Goal: Information Seeking & Learning: Learn about a topic

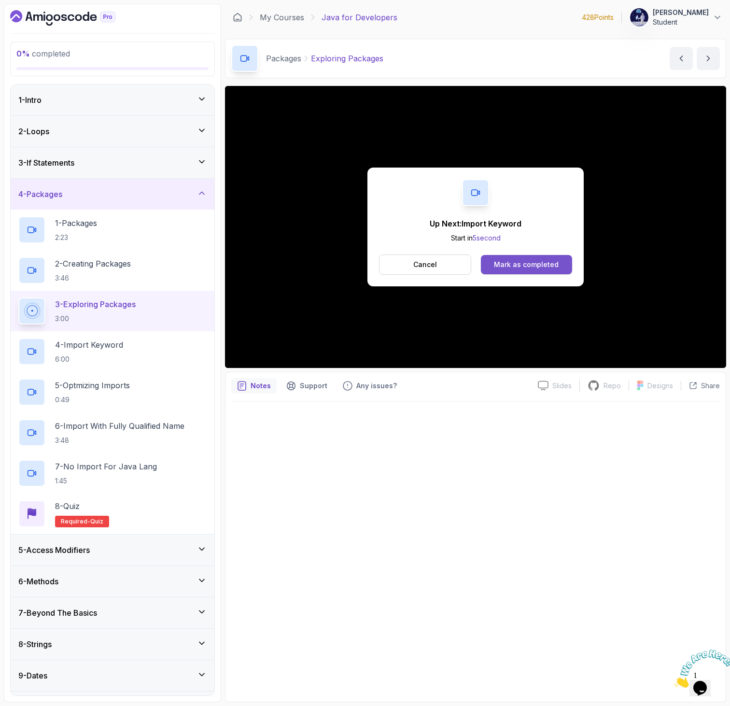
click at [512, 258] on button "Mark as completed" at bounding box center [526, 264] width 91 height 19
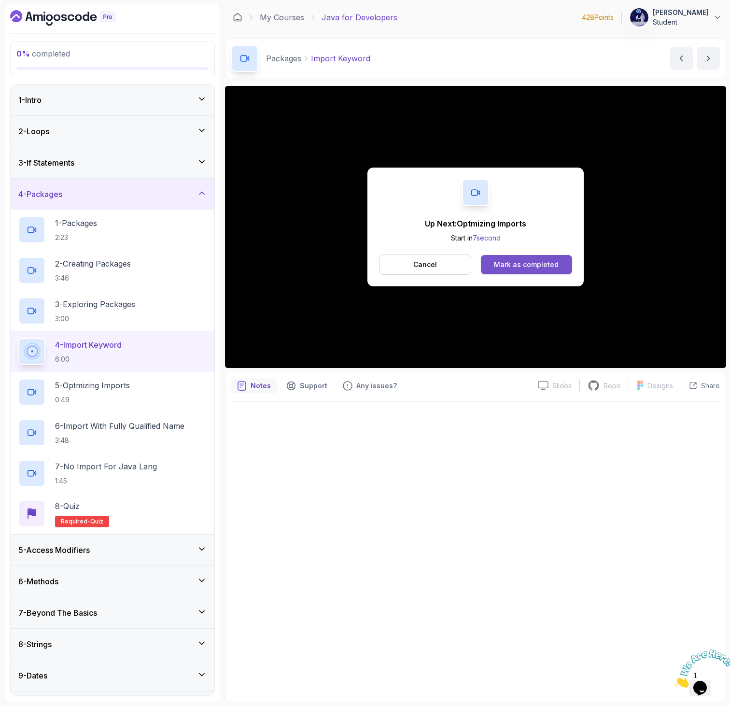
click at [499, 265] on div "Mark as completed" at bounding box center [526, 265] width 65 height 10
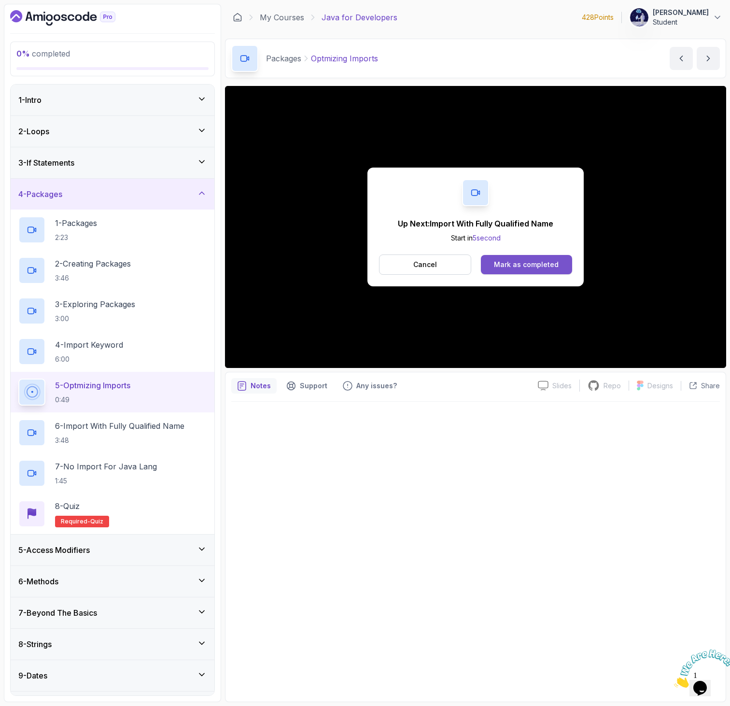
click at [537, 265] on div "Mark as completed" at bounding box center [526, 265] width 65 height 10
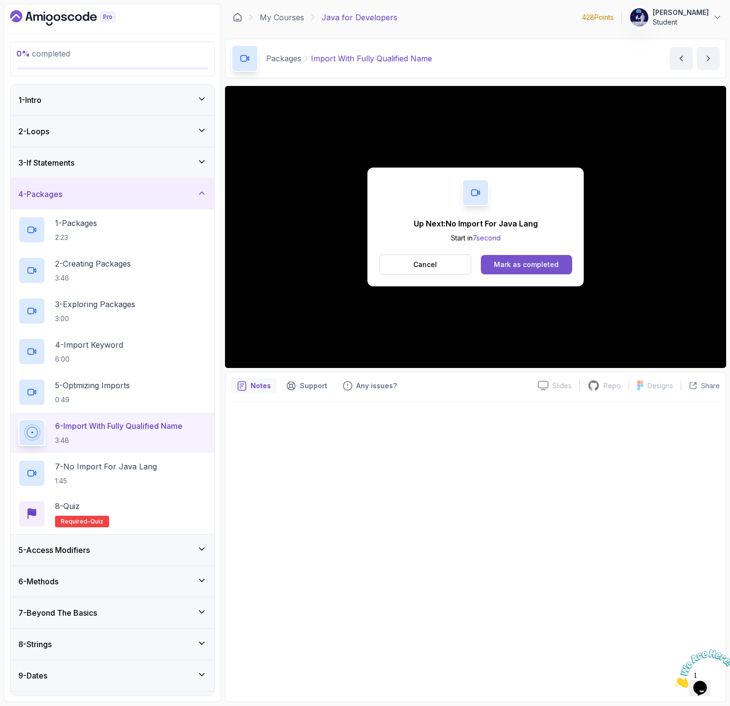
click at [517, 261] on div "Mark as completed" at bounding box center [526, 265] width 65 height 10
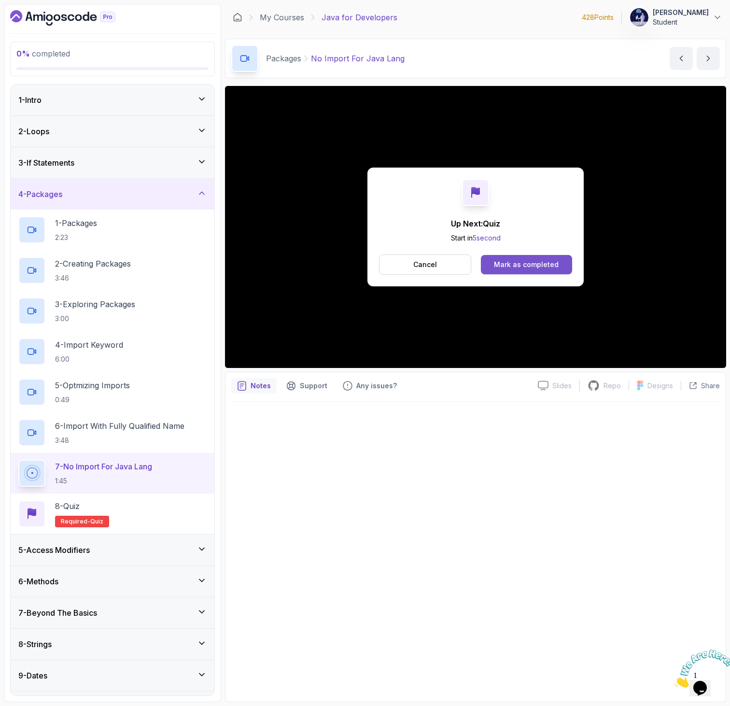
click at [538, 263] on div "Mark as completed" at bounding box center [526, 265] width 65 height 10
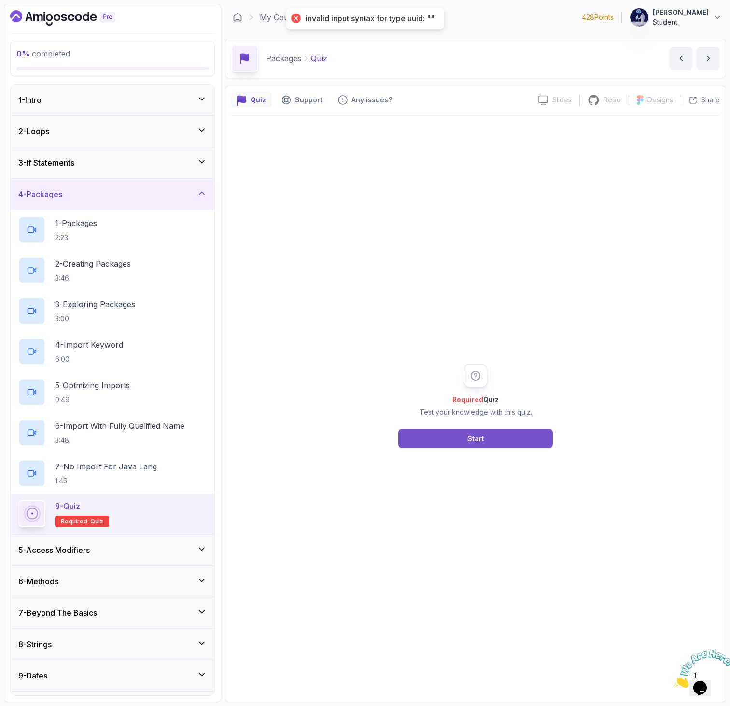
click at [446, 429] on button "Start" at bounding box center [475, 438] width 154 height 19
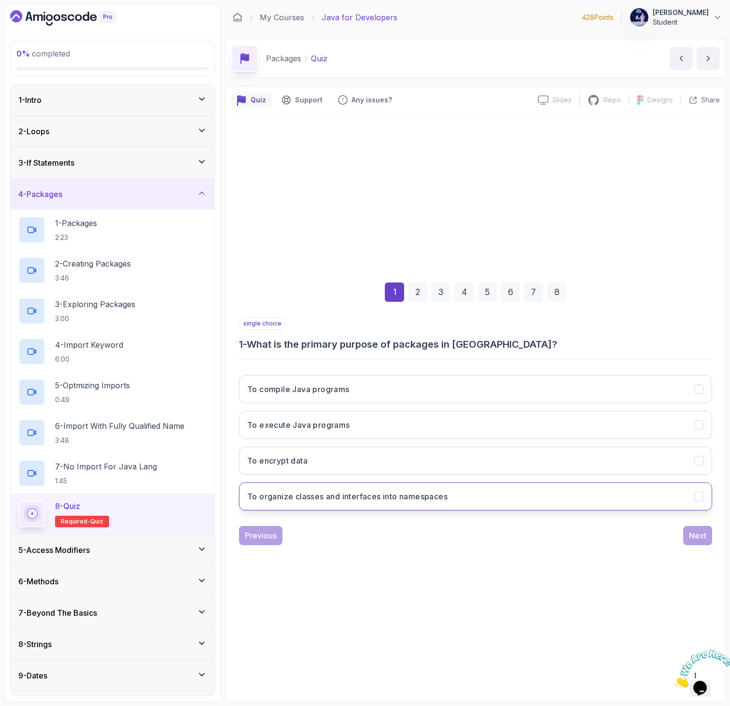
click at [403, 487] on button "To organize classes and interfaces into namespaces" at bounding box center [475, 496] width 473 height 28
click at [704, 533] on div "Next" at bounding box center [697, 536] width 17 height 12
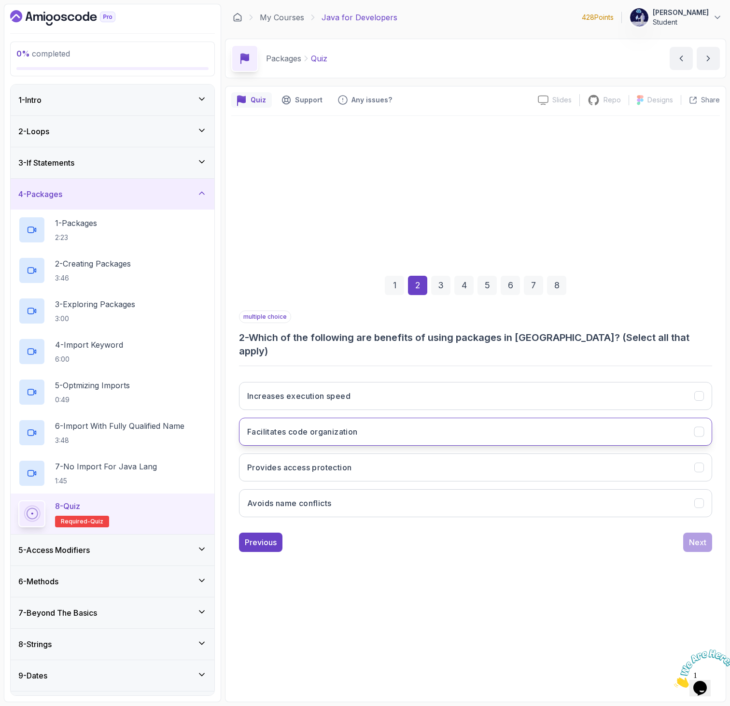
click at [487, 428] on button "Facilitates code organization" at bounding box center [475, 432] width 473 height 28
click at [429, 493] on button "Avoids name conflicts" at bounding box center [475, 503] width 473 height 28
click at [467, 387] on button "Increases execution speed" at bounding box center [475, 396] width 473 height 28
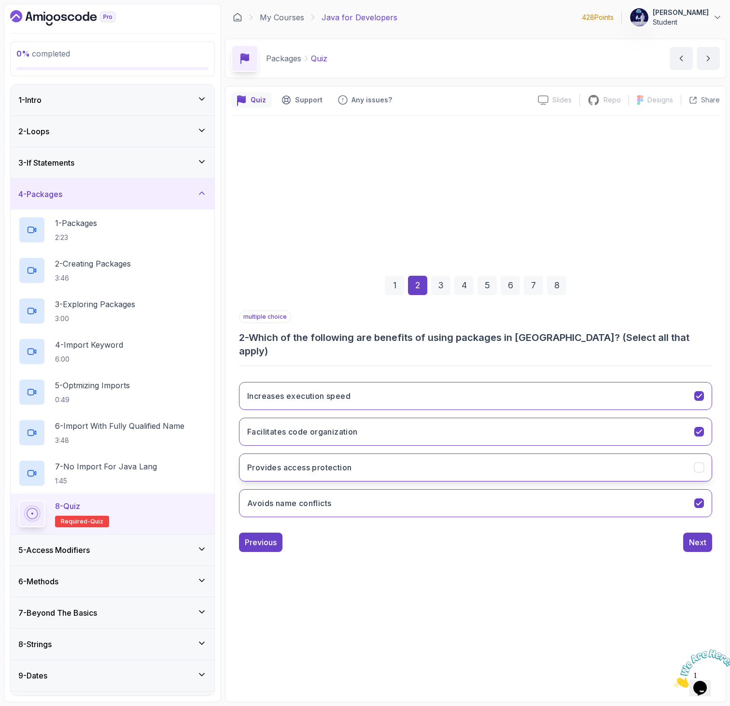
click at [640, 468] on button "Provides access protection" at bounding box center [475, 467] width 473 height 28
click at [688, 532] on button "Next" at bounding box center [697, 541] width 29 height 19
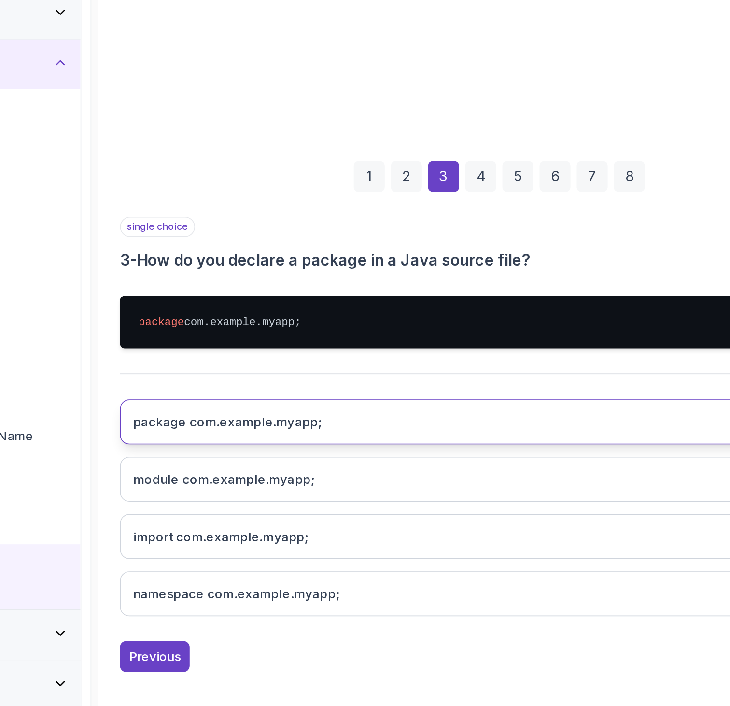
click at [422, 422] on button "package com.example.myapp;" at bounding box center [475, 417] width 473 height 28
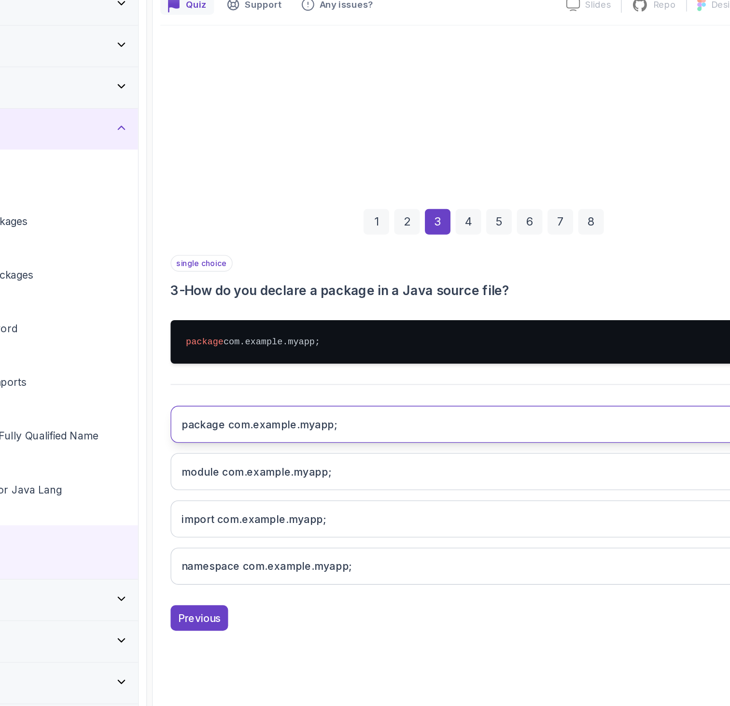
click at [426, 419] on button "package com.example.myapp;" at bounding box center [475, 417] width 473 height 28
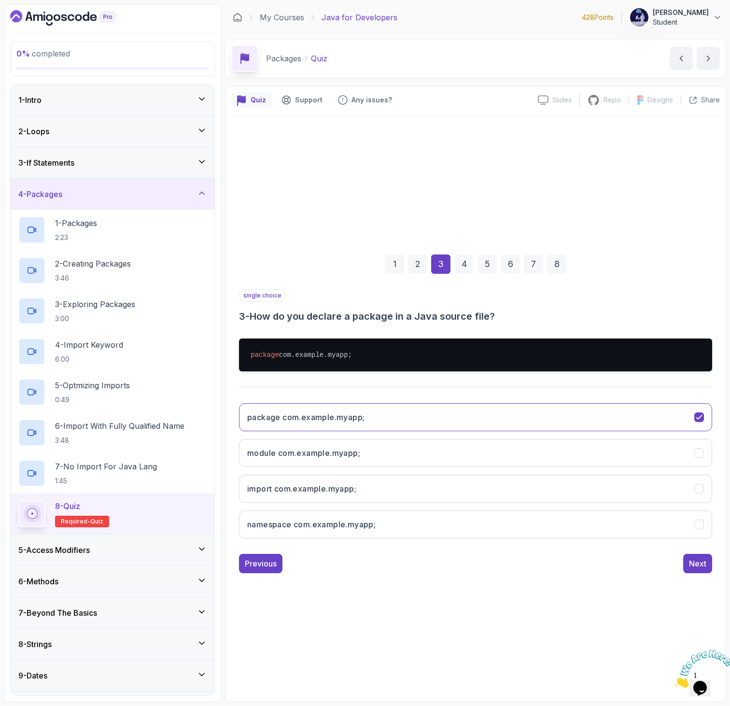
click at [699, 552] on div "single choice 3 - How do you declare a package in a Java source file? package c…" at bounding box center [475, 431] width 473 height 284
click at [696, 561] on div "Next" at bounding box center [697, 564] width 17 height 12
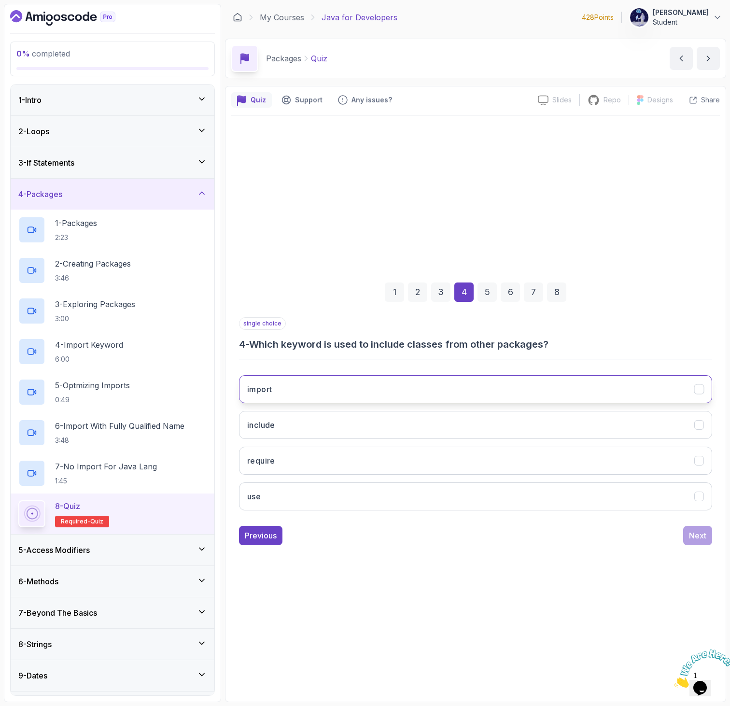
click at [348, 391] on button "import" at bounding box center [475, 389] width 473 height 28
click at [700, 533] on div "Next" at bounding box center [697, 536] width 17 height 12
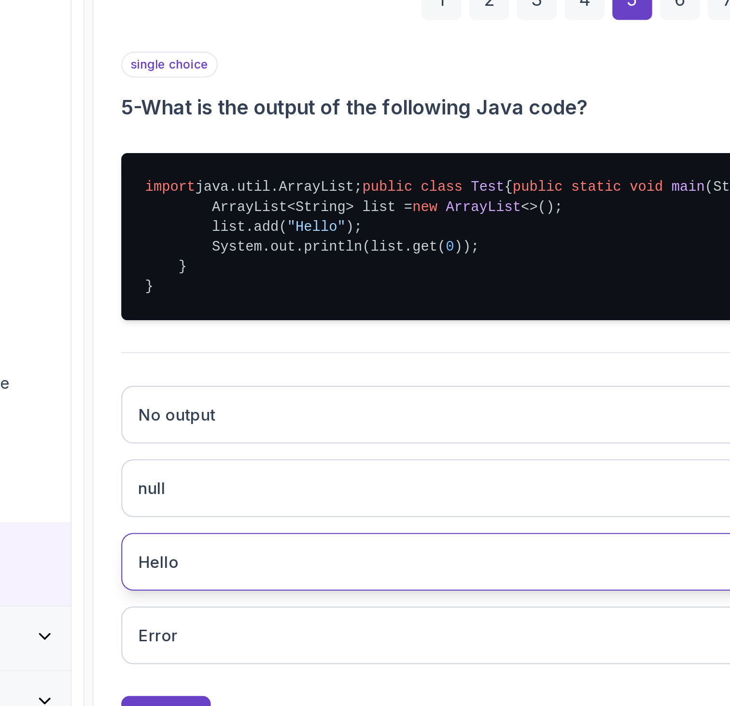
click at [308, 527] on button "Hello" at bounding box center [475, 513] width 473 height 28
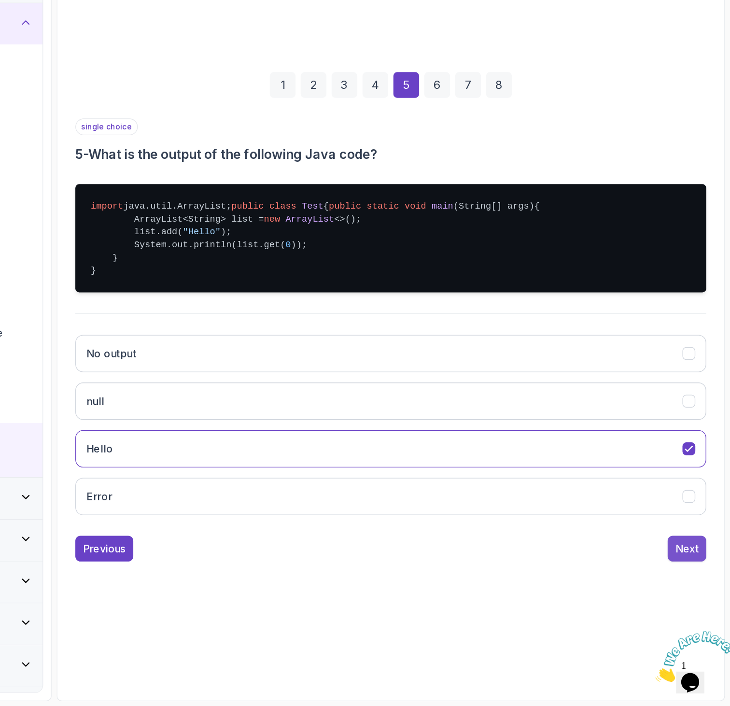
click at [698, 593] on div "Next" at bounding box center [697, 588] width 17 height 12
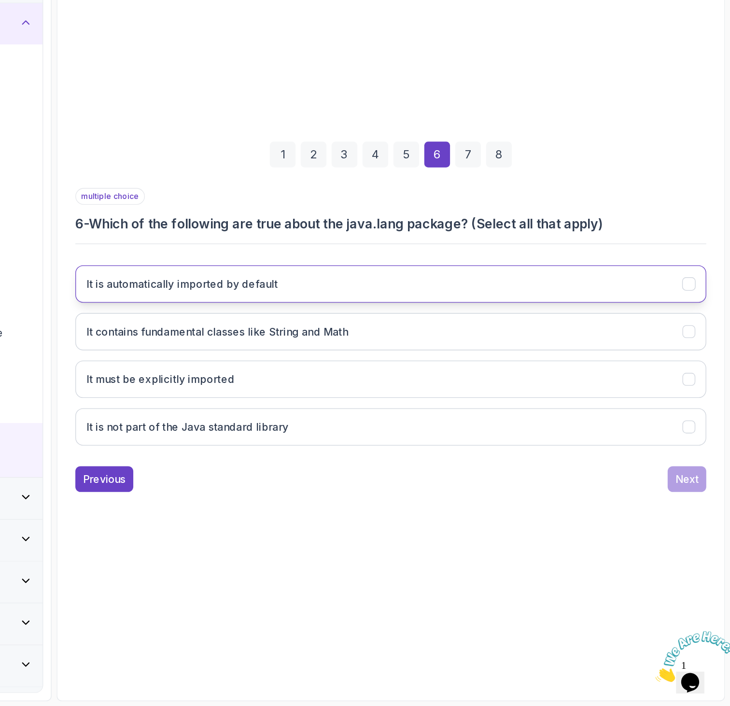
click at [409, 395] on button "It is automatically imported by default" at bounding box center [475, 389] width 473 height 28
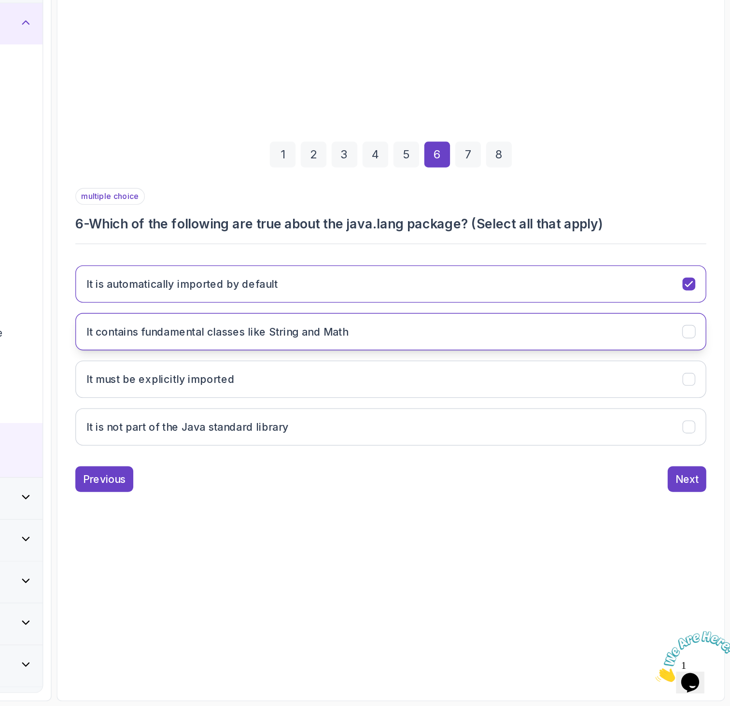
click at [399, 424] on h3 "It contains fundamental classes like String and Math" at bounding box center [345, 425] width 196 height 12
click at [710, 538] on button "Next" at bounding box center [697, 535] width 29 height 19
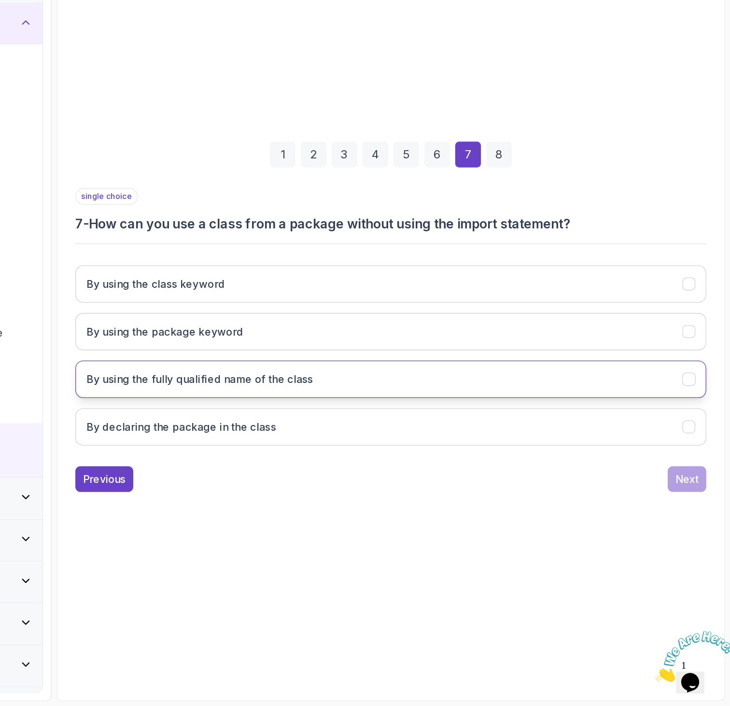
click at [364, 463] on h3 "By using the fully qualified name of the class" at bounding box center [332, 461] width 170 height 12
click at [694, 530] on div "Next" at bounding box center [697, 536] width 17 height 12
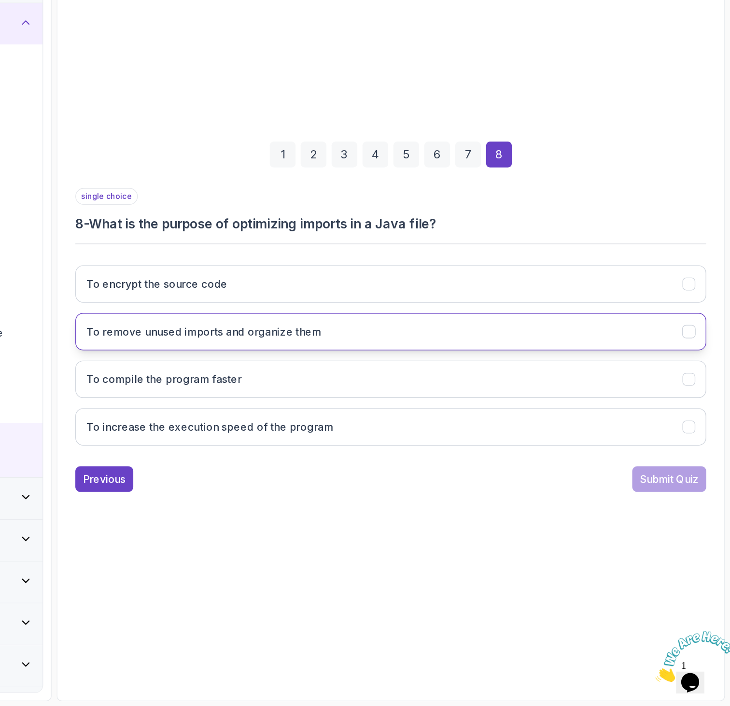
click at [598, 432] on button "To remove unused imports and organize them" at bounding box center [475, 425] width 473 height 28
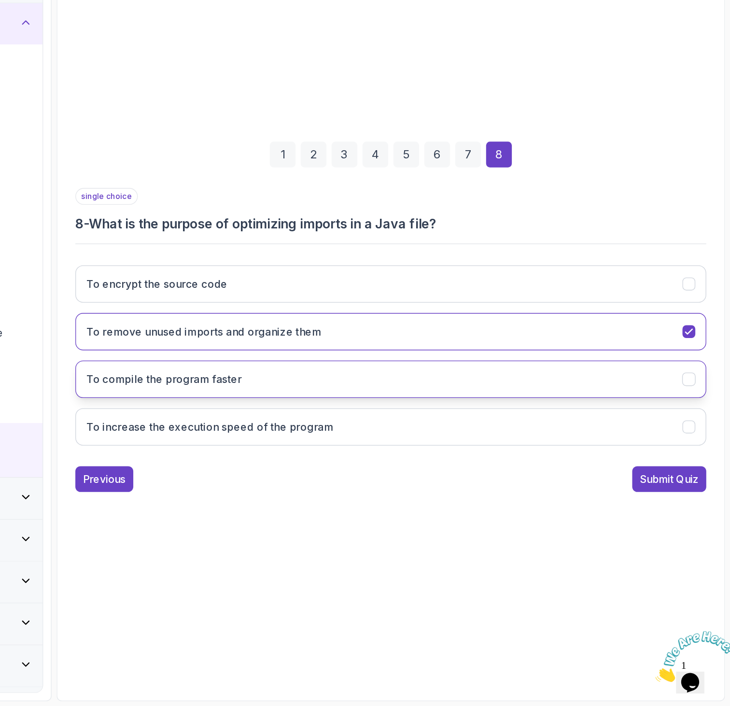
click at [542, 464] on button "To compile the program faster" at bounding box center [475, 461] width 473 height 28
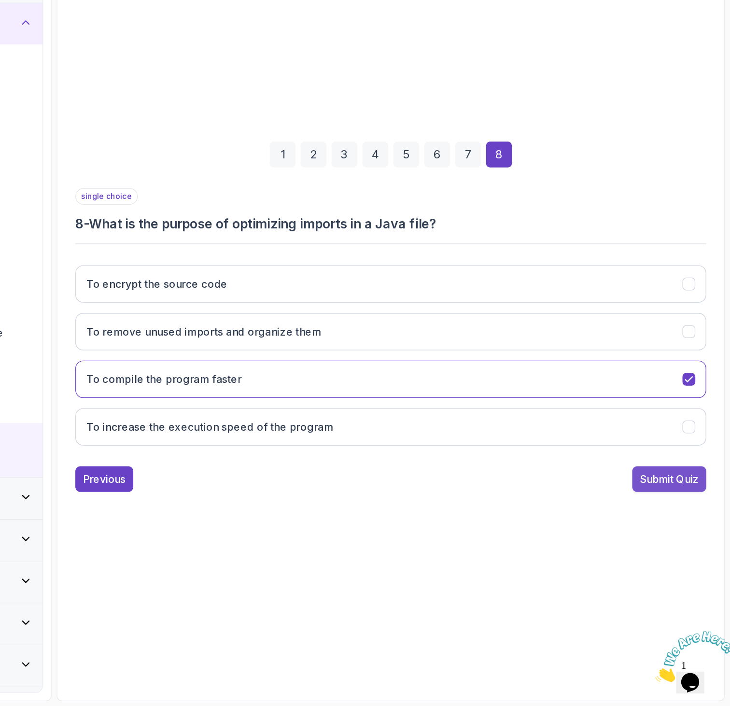
click at [704, 541] on div "Submit Quiz" at bounding box center [684, 536] width 44 height 12
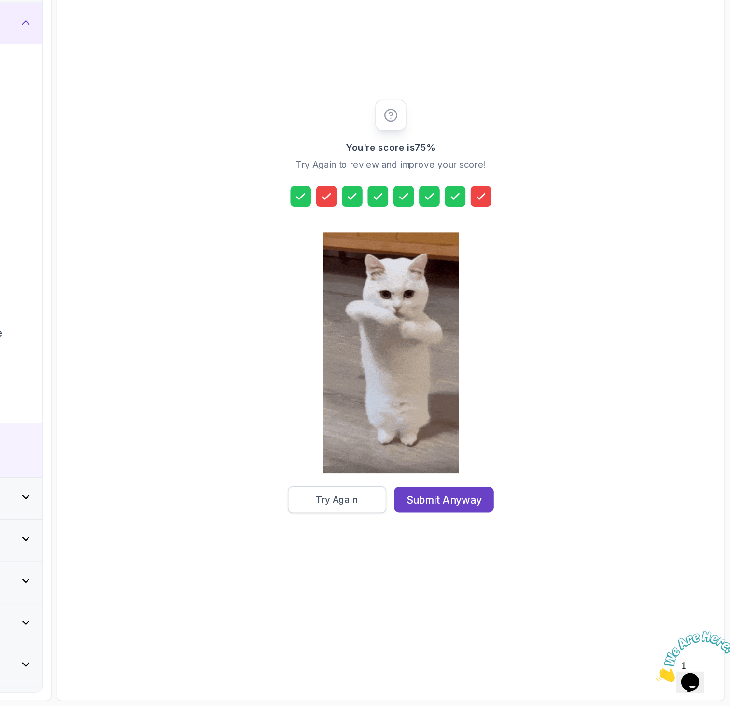
click at [454, 550] on button "Try Again" at bounding box center [435, 551] width 74 height 20
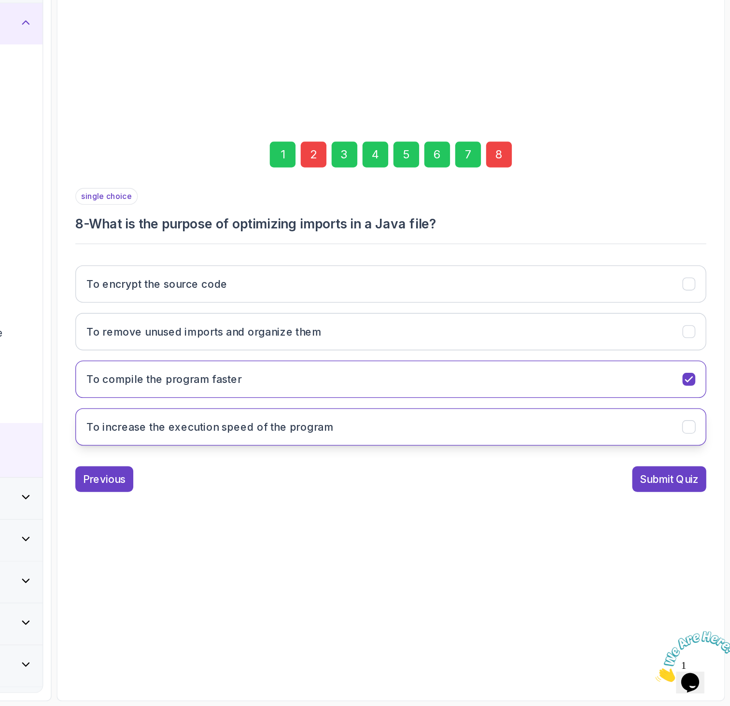
click at [432, 493] on h3 "To increase the execution speed of the program" at bounding box center [339, 496] width 185 height 12
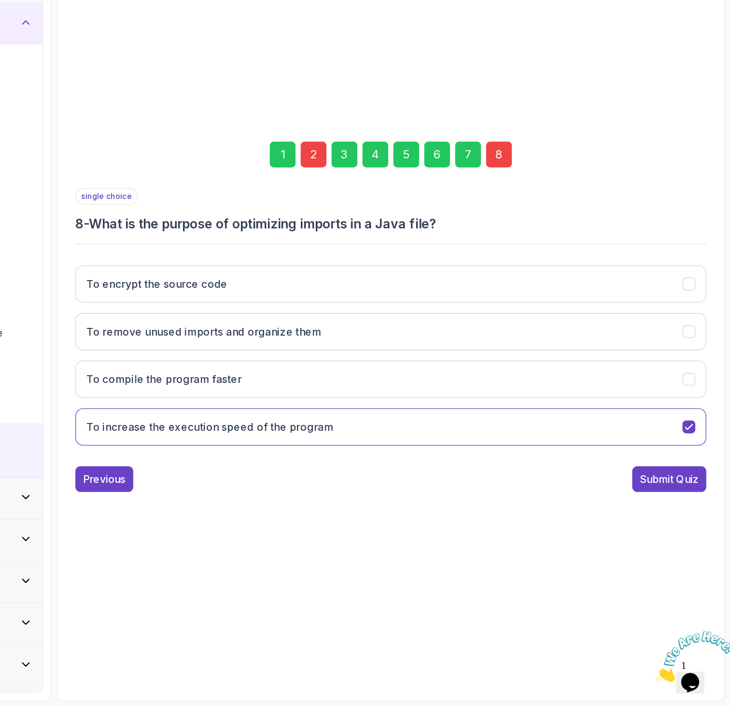
click at [447, 446] on div "To encrypt the source code To remove unused imports and organize them To compil…" at bounding box center [475, 442] width 473 height 151
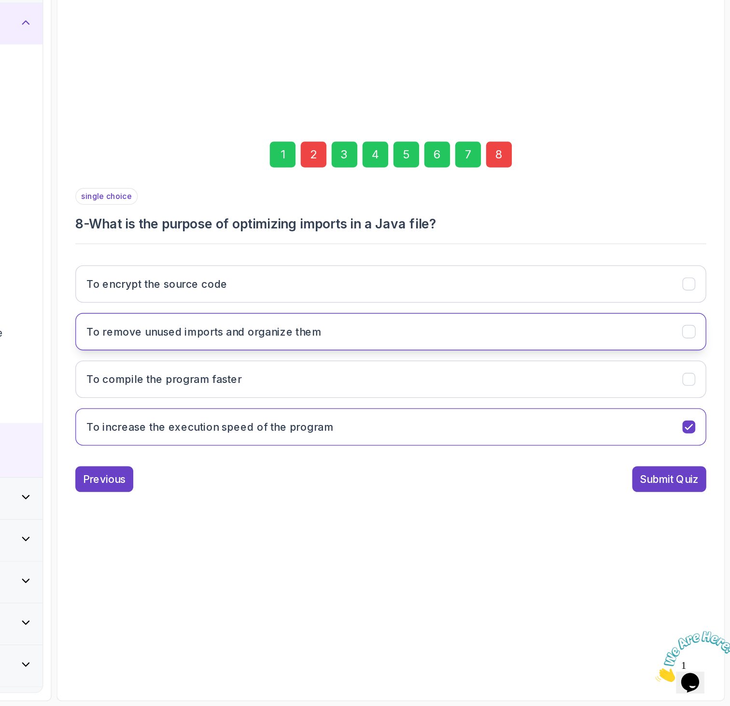
click at [438, 430] on button "To remove unused imports and organize them" at bounding box center [475, 425] width 473 height 28
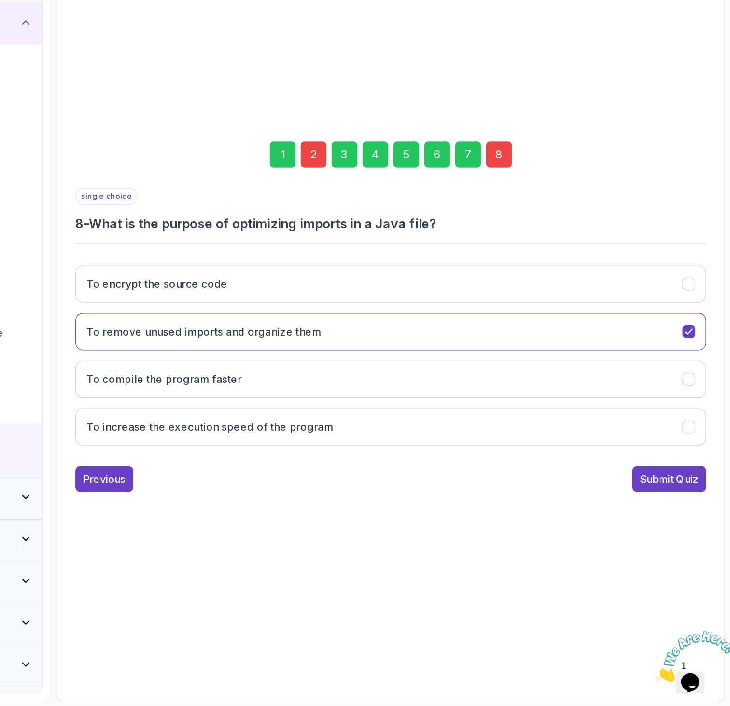
click at [401, 290] on div "1" at bounding box center [394, 291] width 19 height 19
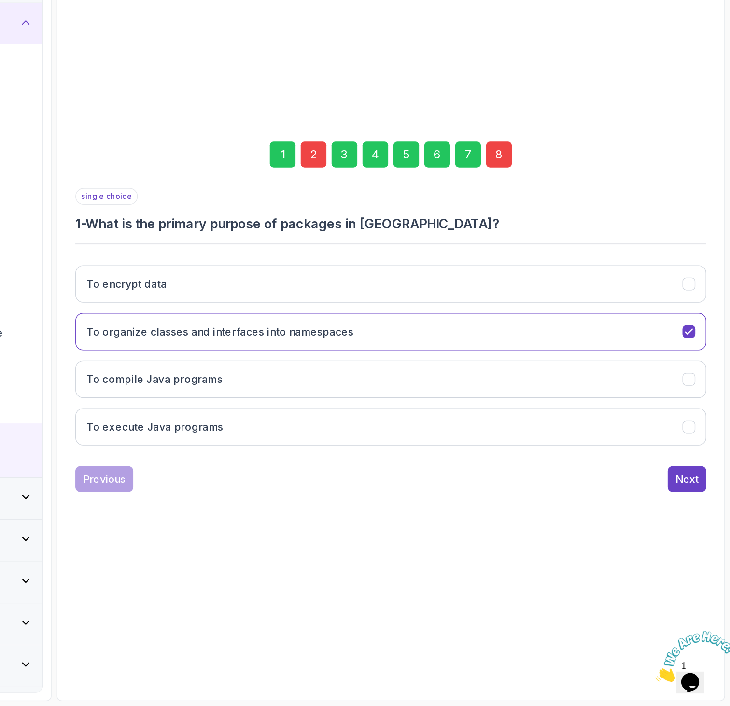
click at [419, 285] on div "2" at bounding box center [417, 291] width 19 height 19
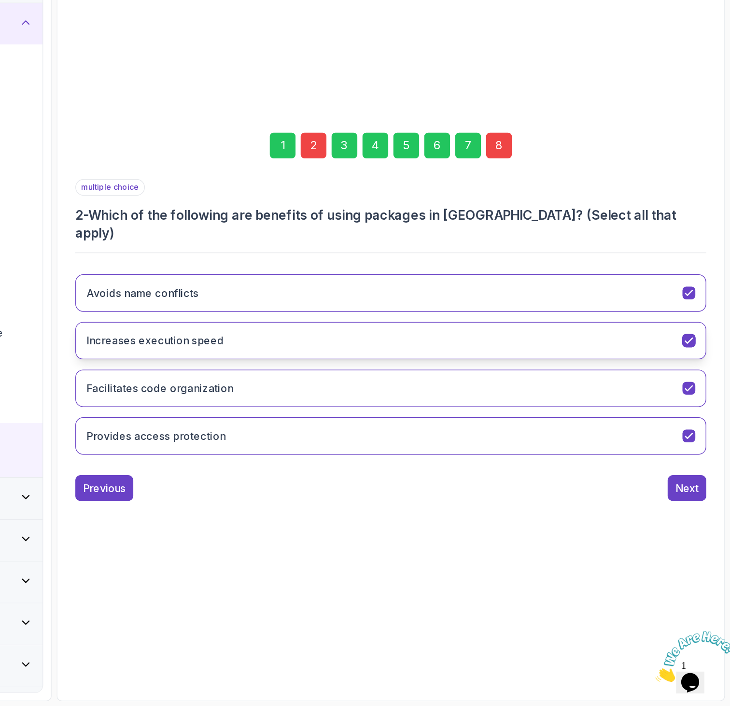
click at [393, 422] on button "Increases execution speed" at bounding box center [475, 432] width 473 height 28
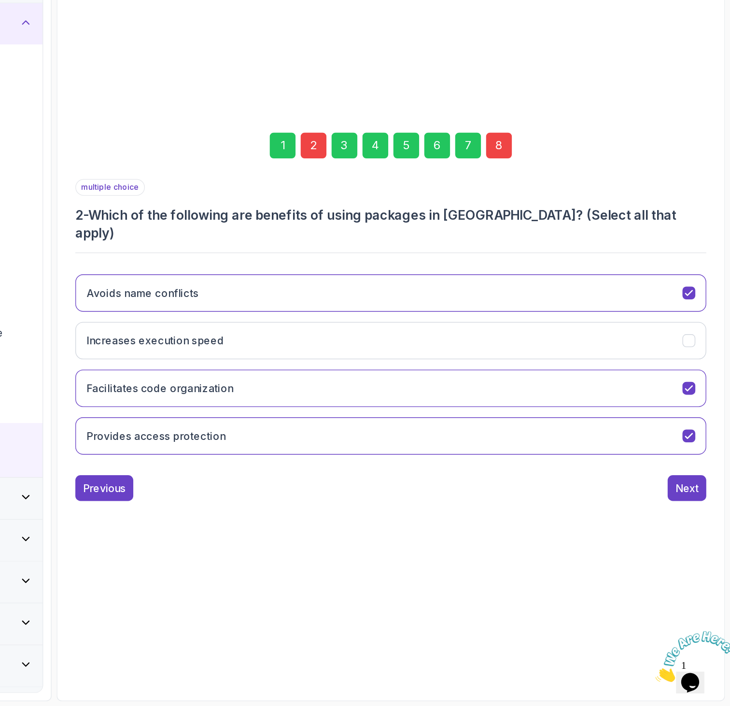
click at [414, 282] on div "2" at bounding box center [417, 285] width 19 height 19
click at [437, 295] on div "3" at bounding box center [440, 285] width 19 height 19
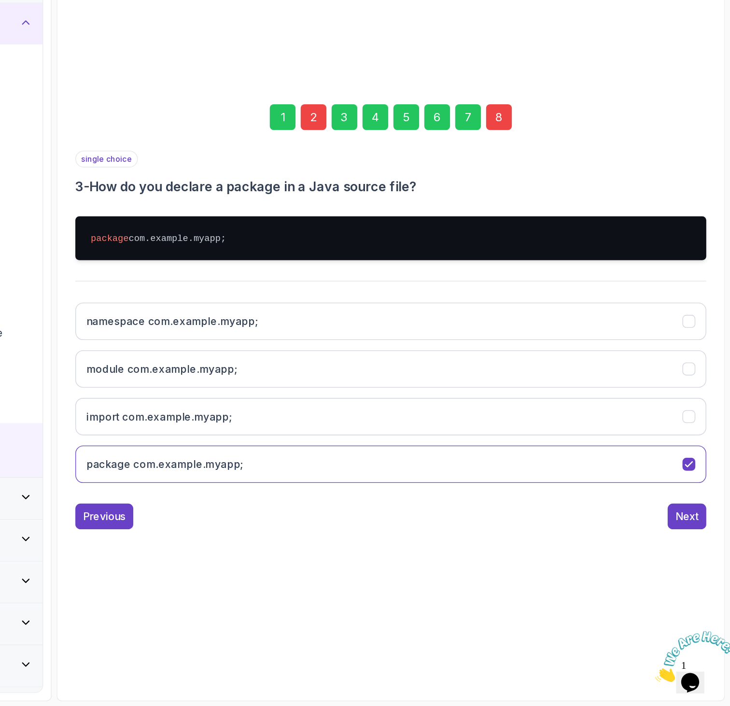
click at [466, 265] on div "4" at bounding box center [463, 263] width 19 height 19
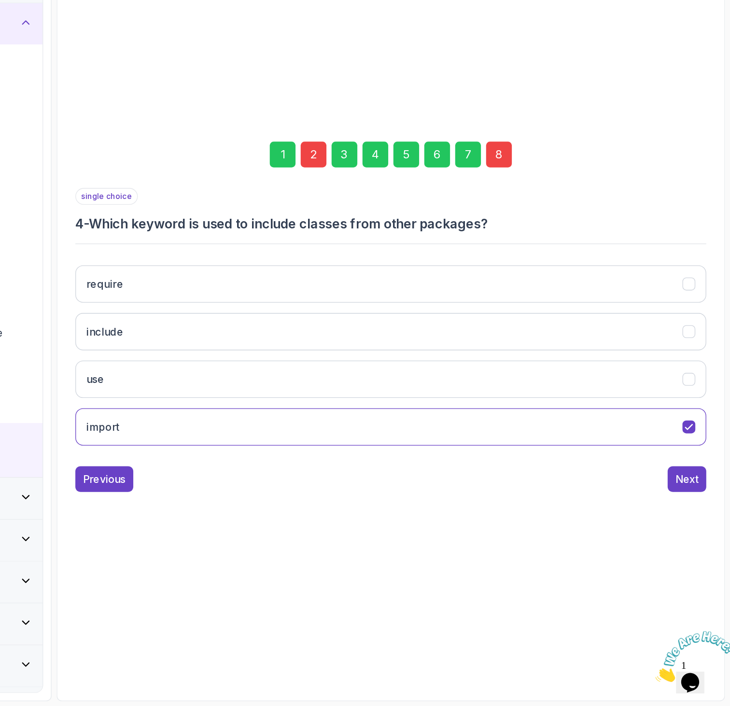
click at [483, 292] on div "5" at bounding box center [486, 291] width 19 height 19
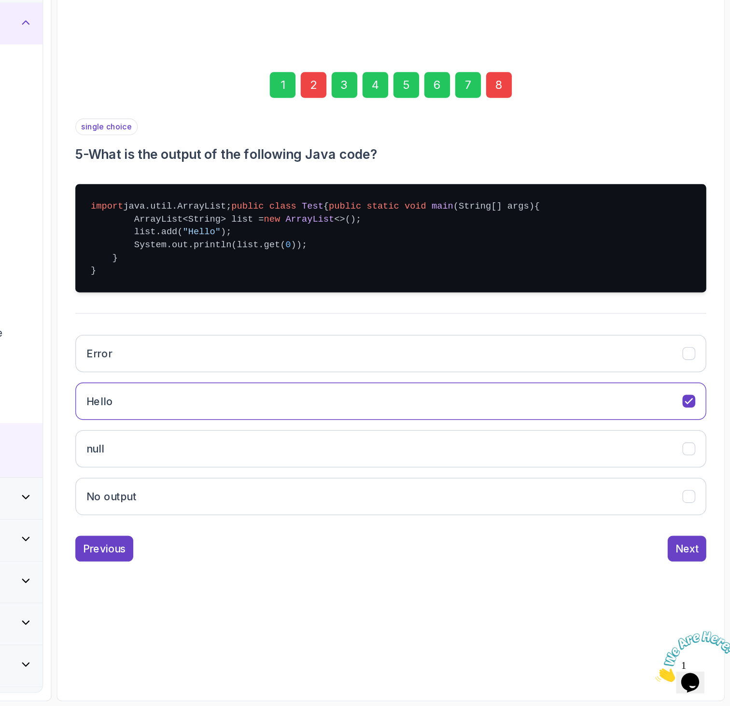
click at [445, 230] on div "3" at bounding box center [440, 239] width 19 height 19
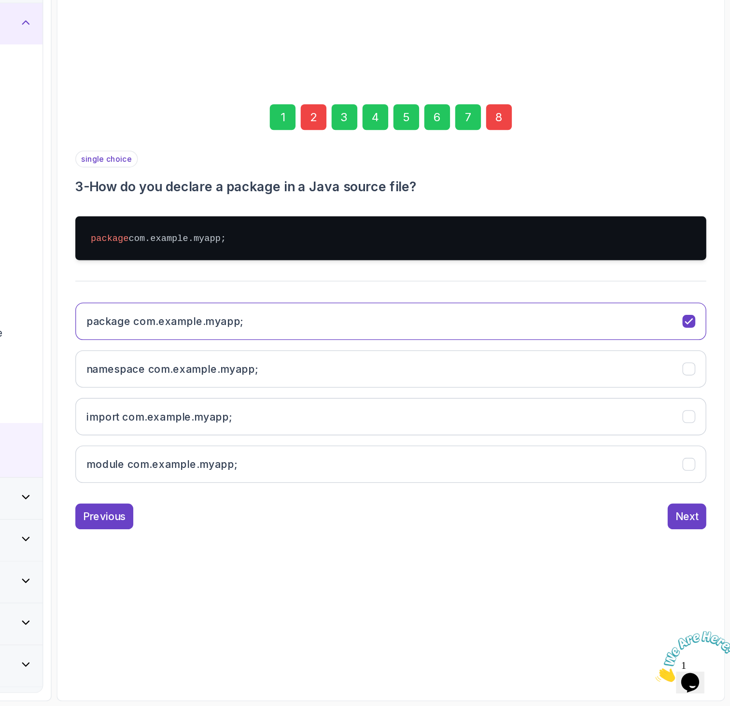
click at [483, 263] on div "5" at bounding box center [486, 263] width 19 height 19
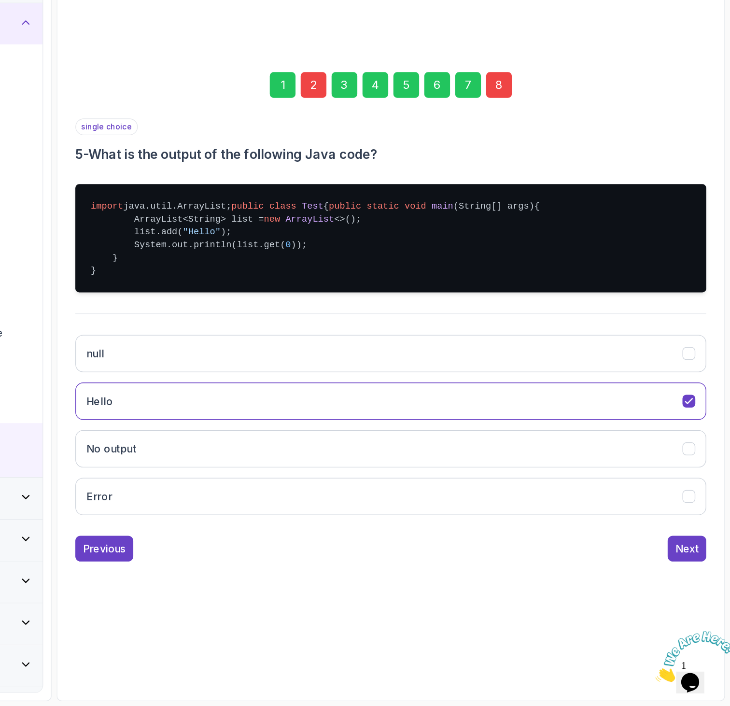
drag, startPoint x: 337, startPoint y: 328, endPoint x: -96, endPoint y: 483, distance: 459.9
click at [0, 483] on html "0 % completed 1 - Intro 2 - Loops 3 - If Statements 4 - Packages 1 - Packages 2…" at bounding box center [365, 353] width 730 height 706
click at [344, 376] on pre "import java.util.ArrayList; public class Test { public static void main (String…" at bounding box center [475, 354] width 473 height 81
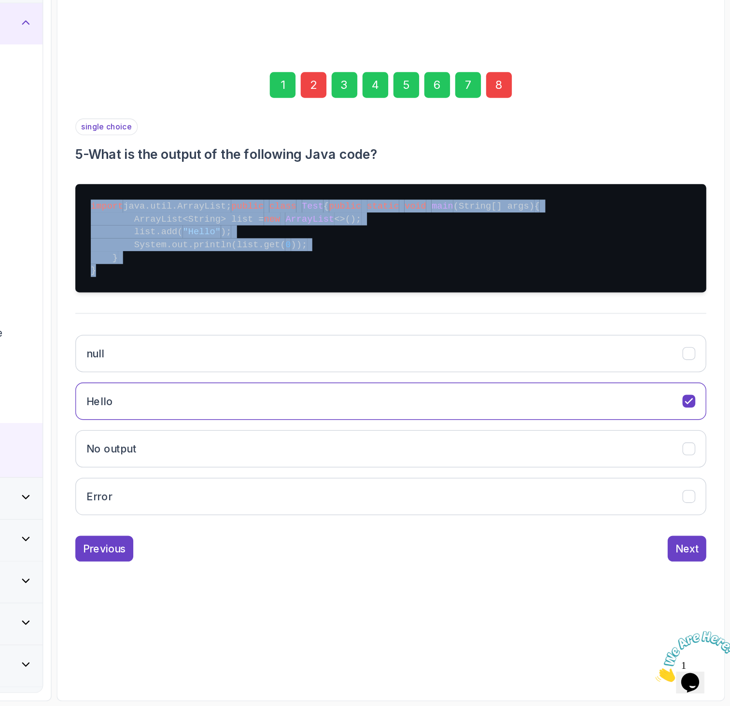
drag, startPoint x: 273, startPoint y: 388, endPoint x: 232, endPoint y: 315, distance: 84.1
click at [232, 315] on div "1 2 3 4 5 6 7 8 single choice 5 - What is the output of the following Java code…" at bounding box center [475, 406] width 488 height 398
click at [284, 395] on pre "import java.util.ArrayList; public class Test { public static void main (String…" at bounding box center [475, 354] width 473 height 81
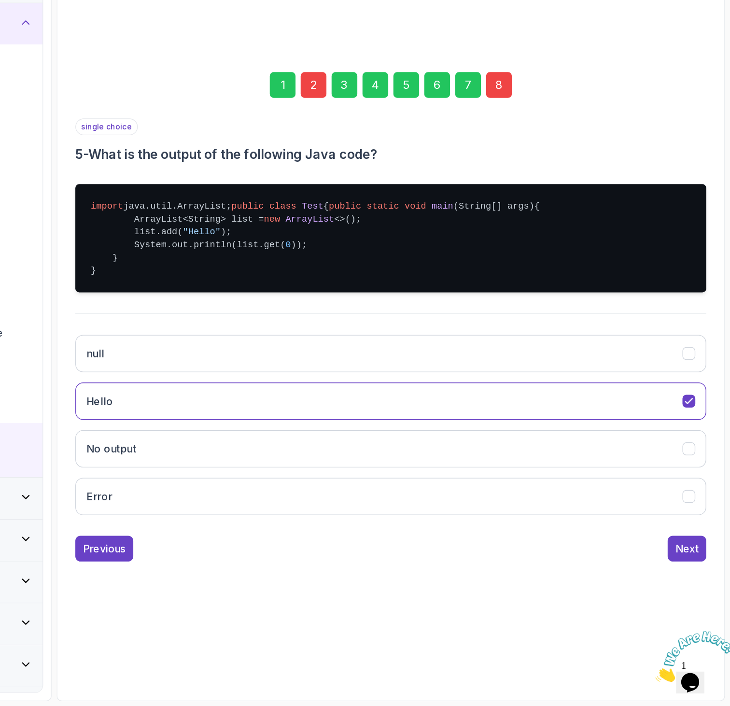
click at [512, 230] on div "6" at bounding box center [510, 239] width 19 height 19
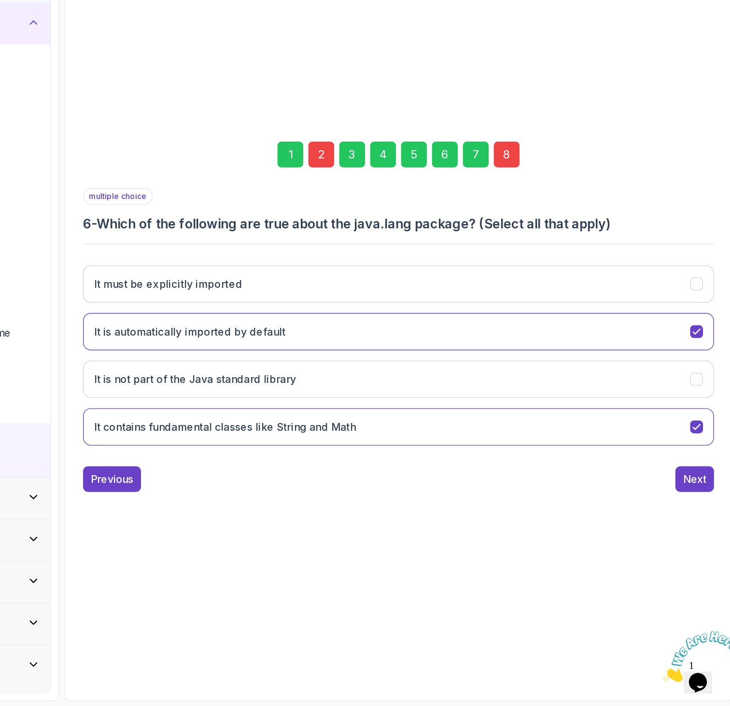
click at [533, 291] on div "7" at bounding box center [533, 291] width 19 height 19
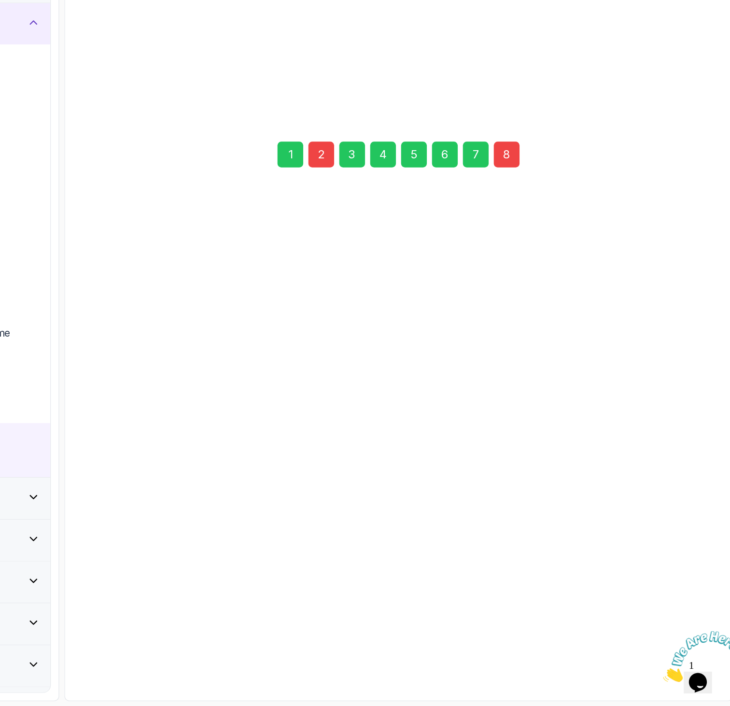
click at [533, 291] on div "7" at bounding box center [533, 291] width 19 height 19
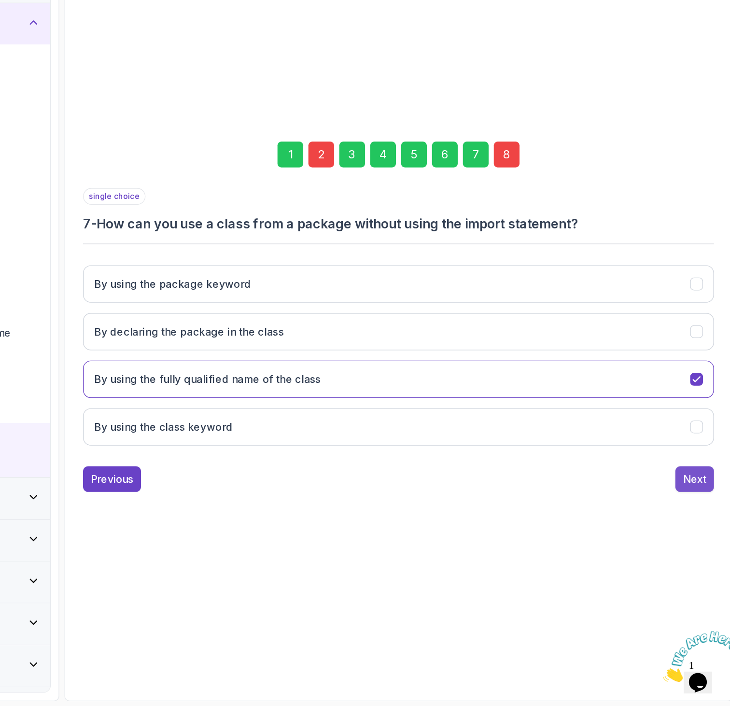
click at [692, 536] on div "Next" at bounding box center [697, 536] width 17 height 12
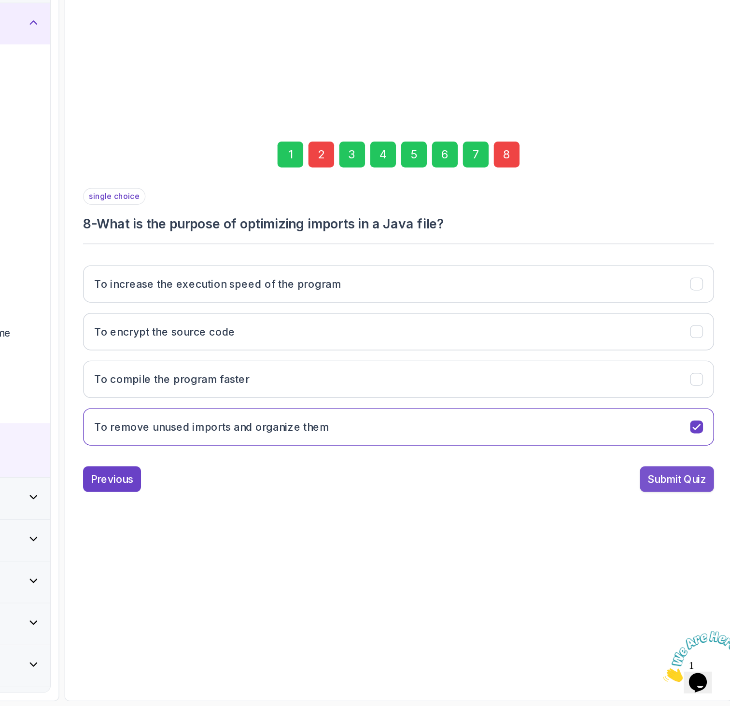
click at [682, 532] on div "Submit Quiz" at bounding box center [684, 536] width 44 height 12
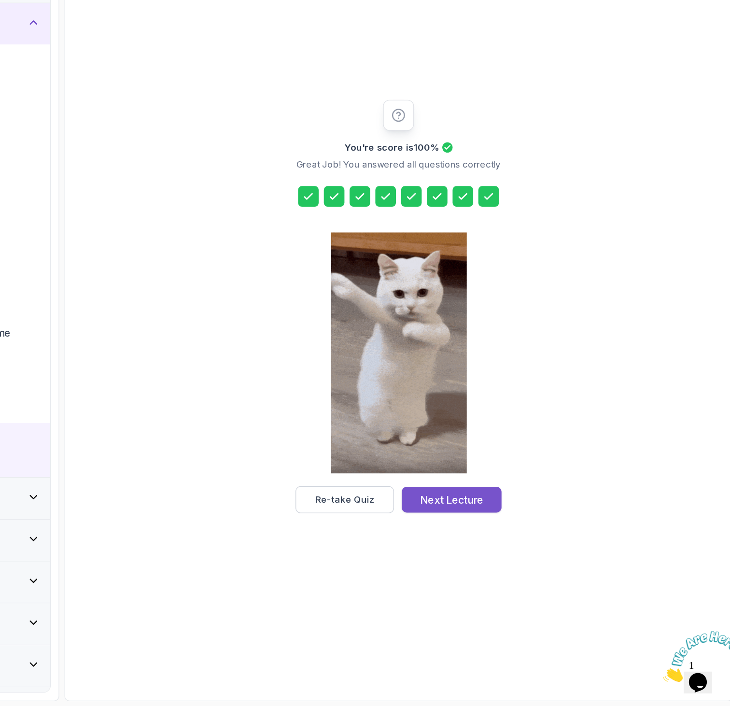
click at [507, 547] on div "Next Lecture" at bounding box center [515, 551] width 47 height 12
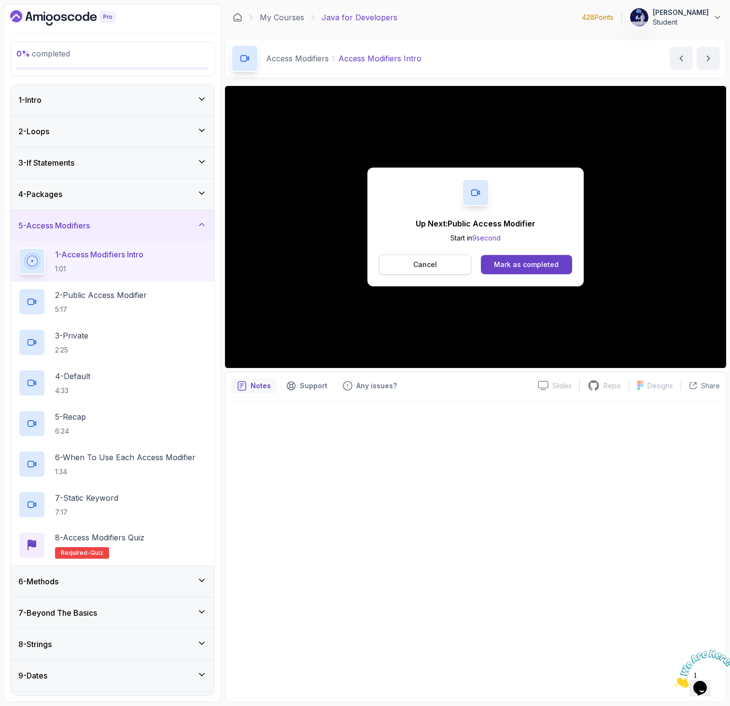
click at [425, 268] on p "Cancel" at bounding box center [425, 265] width 24 height 10
click at [509, 265] on div "Mark as completed" at bounding box center [526, 265] width 65 height 10
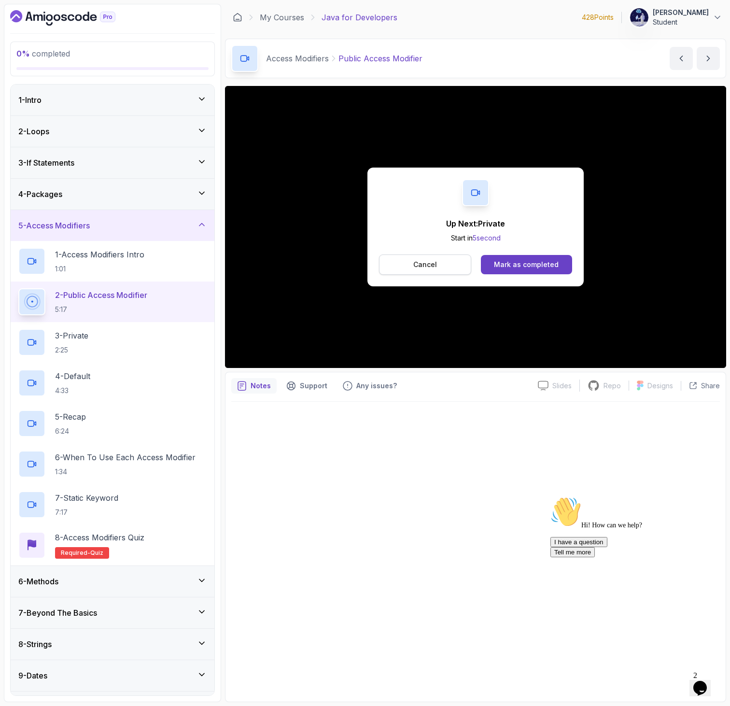
click at [445, 255] on button "Cancel" at bounding box center [425, 264] width 92 height 20
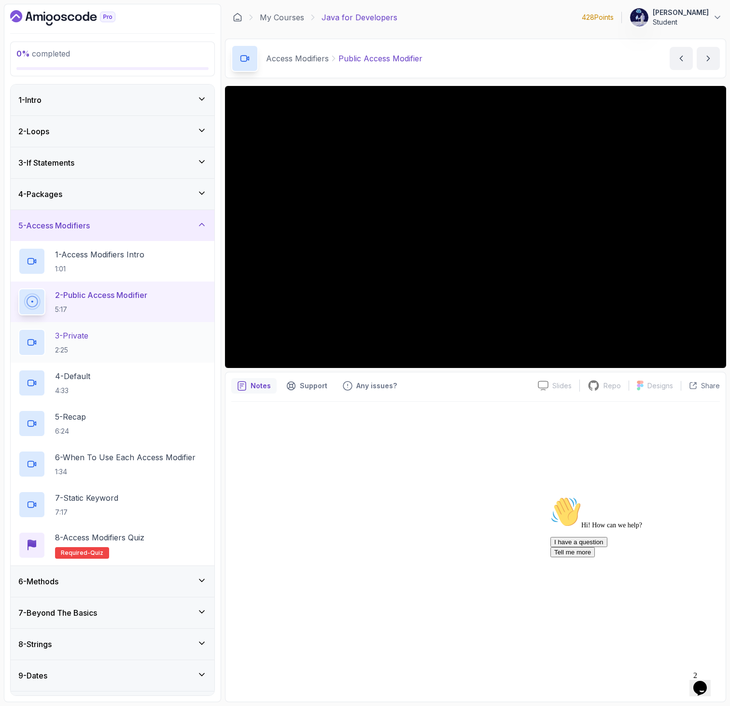
click at [88, 335] on p "3 - Private" at bounding box center [71, 336] width 33 height 12
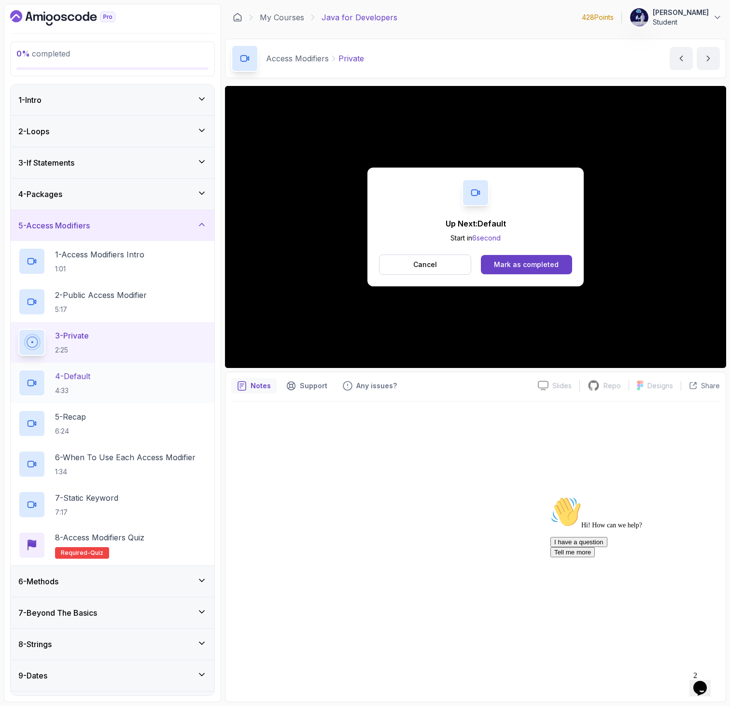
click at [130, 388] on div "4 - Default 4:33" at bounding box center [112, 382] width 188 height 27
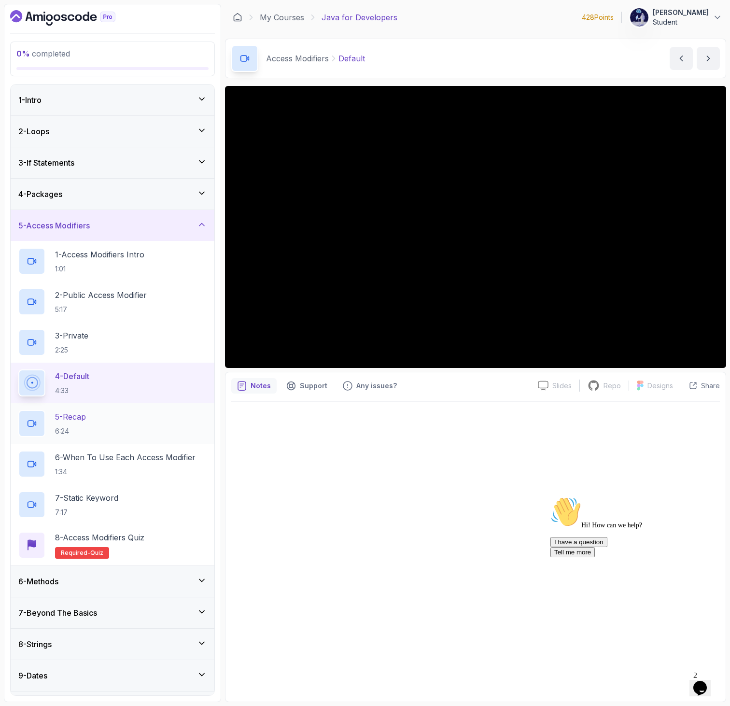
click at [119, 417] on div "5 - Recap 6:24" at bounding box center [112, 423] width 188 height 27
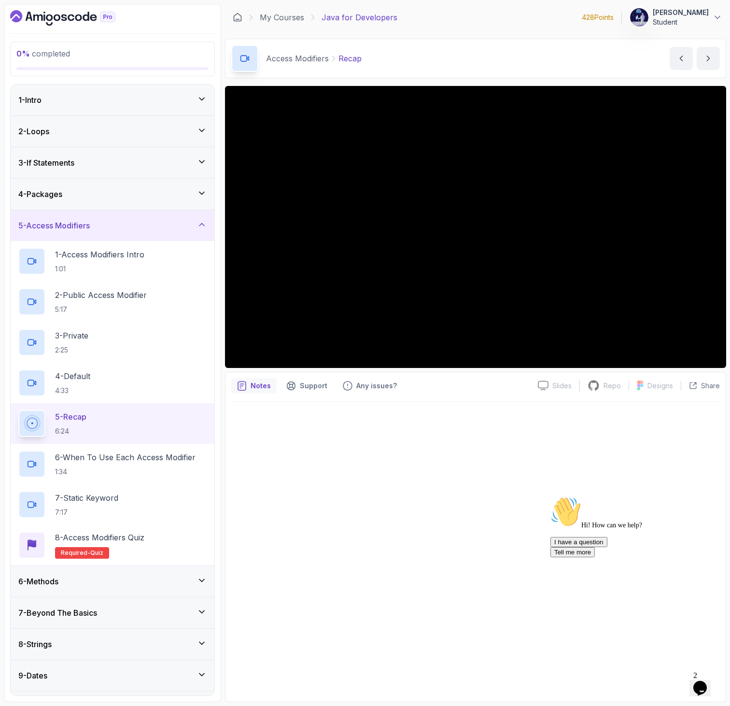
click at [247, 377] on div "Notes Support Any issues? Slides Slides not available Repo Repository not avail…" at bounding box center [475, 537] width 501 height 330
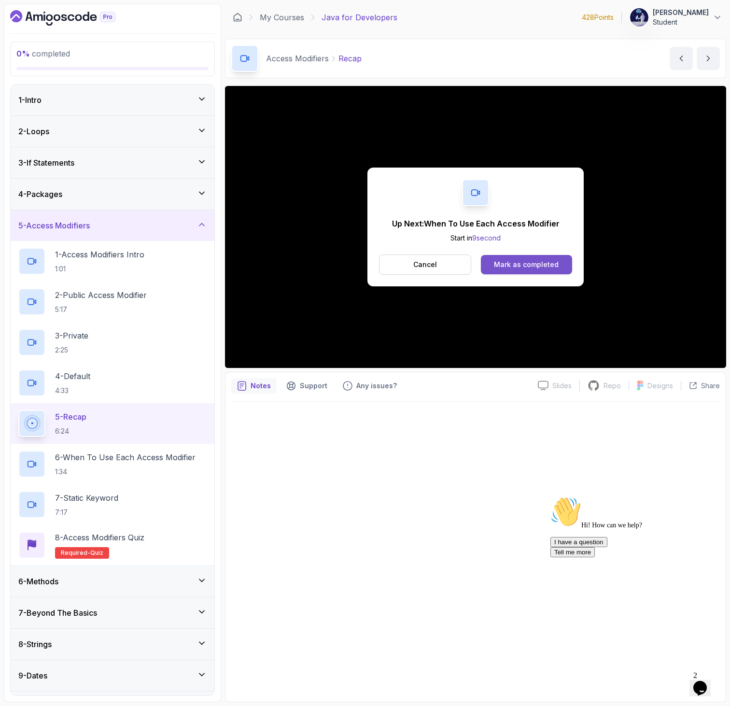
click at [521, 262] on div "Mark as completed" at bounding box center [526, 265] width 65 height 10
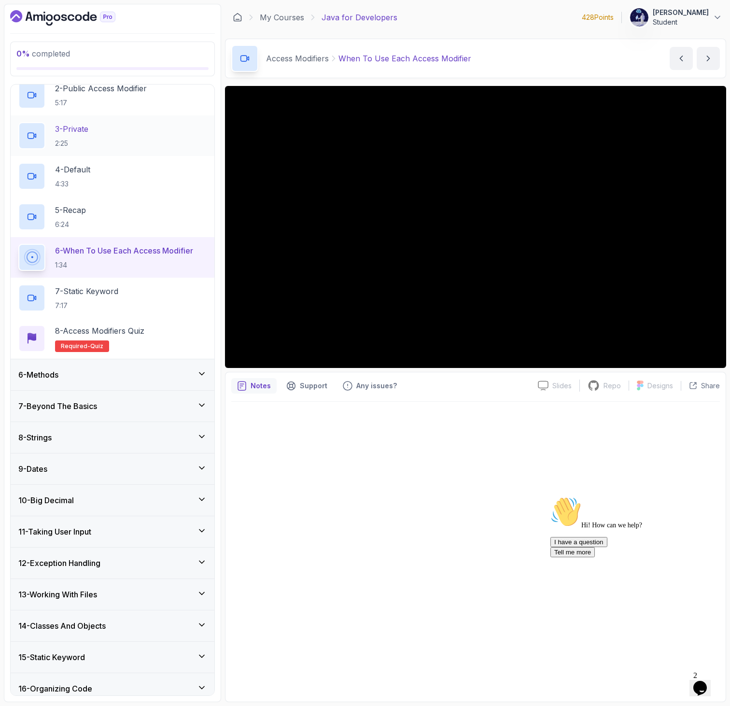
scroll to position [309, 0]
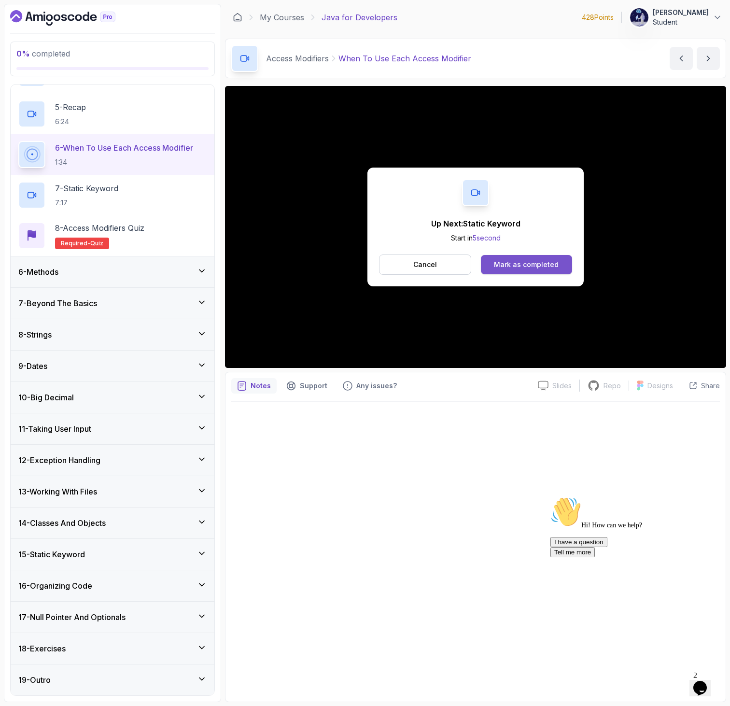
click at [529, 263] on div "Mark as completed" at bounding box center [526, 265] width 65 height 10
